Goal: Task Accomplishment & Management: Manage account settings

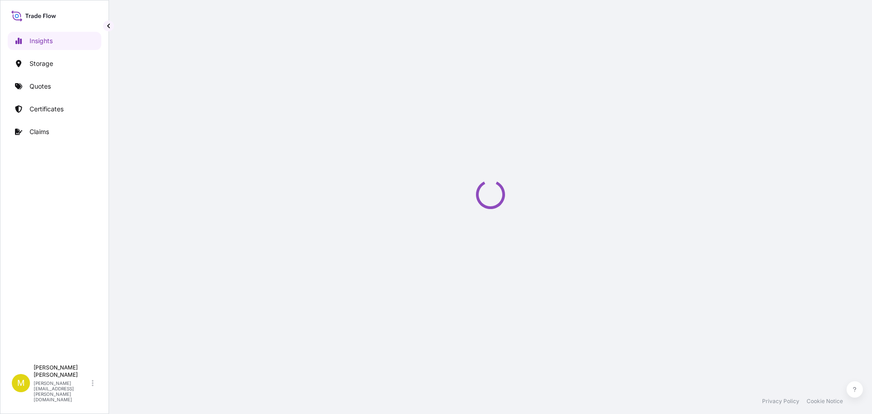
select select "2025"
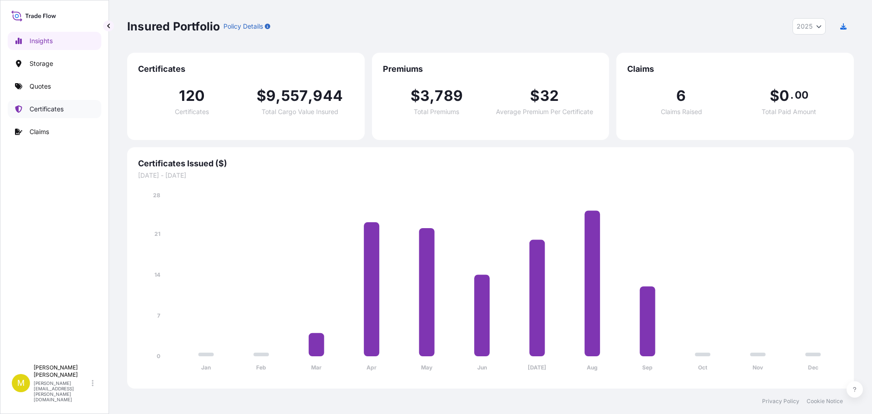
click at [55, 110] on p "Certificates" at bounding box center [47, 108] width 34 height 9
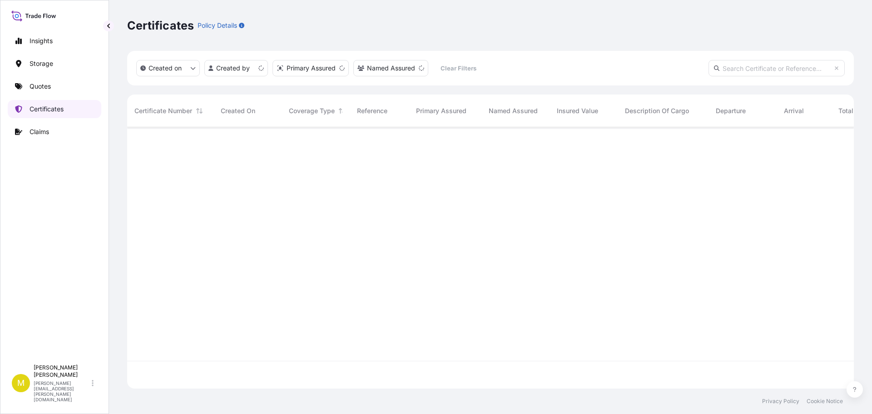
scroll to position [259, 720]
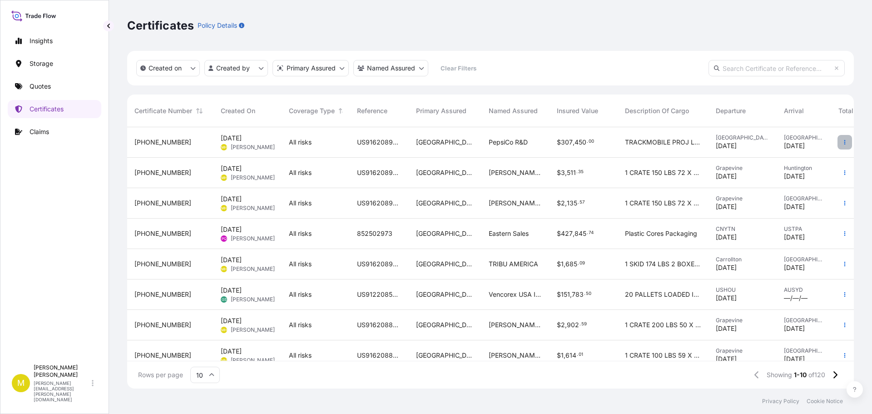
click at [845, 142] on icon "button" at bounding box center [845, 142] width 1 height 5
click at [239, 146] on span "[PERSON_NAME]" at bounding box center [253, 147] width 44 height 7
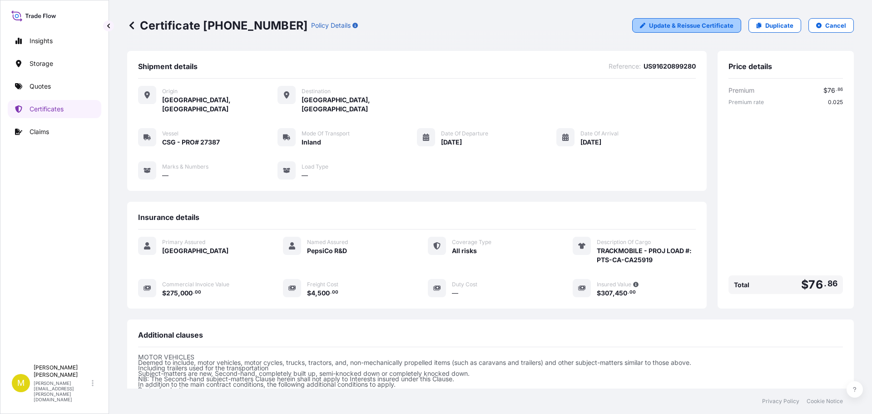
click at [664, 26] on p "Update & Reissue Certificate" at bounding box center [691, 25] width 85 height 9
select select "Inland"
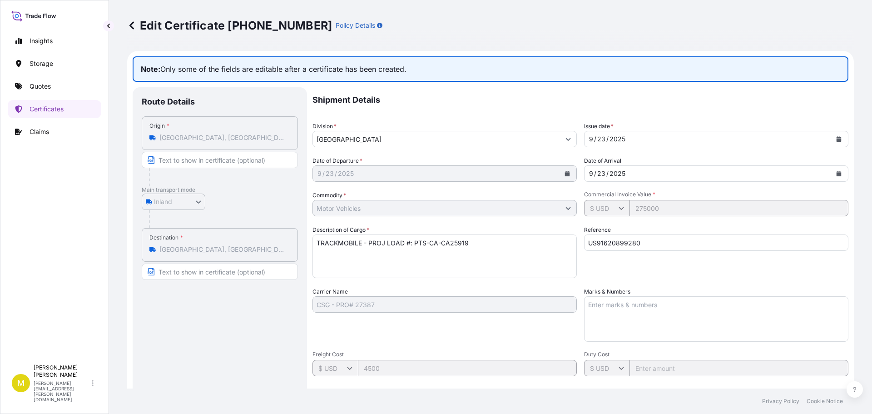
click at [479, 100] on p "Shipment Details" at bounding box center [581, 99] width 536 height 25
click at [35, 85] on p "Quotes" at bounding box center [40, 86] width 21 height 9
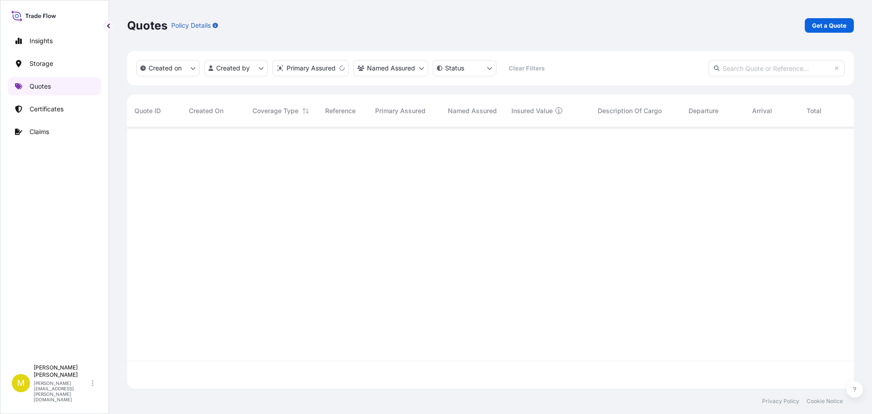
scroll to position [259, 720]
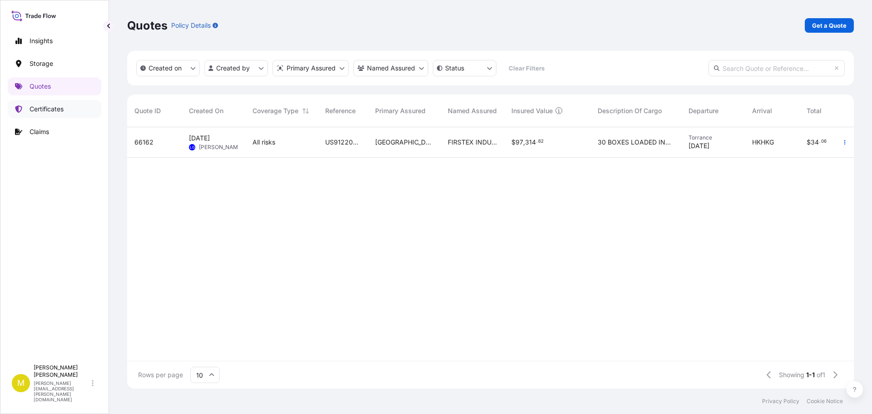
click at [53, 109] on p "Certificates" at bounding box center [47, 108] width 34 height 9
